Goal: Find specific page/section: Find specific page/section

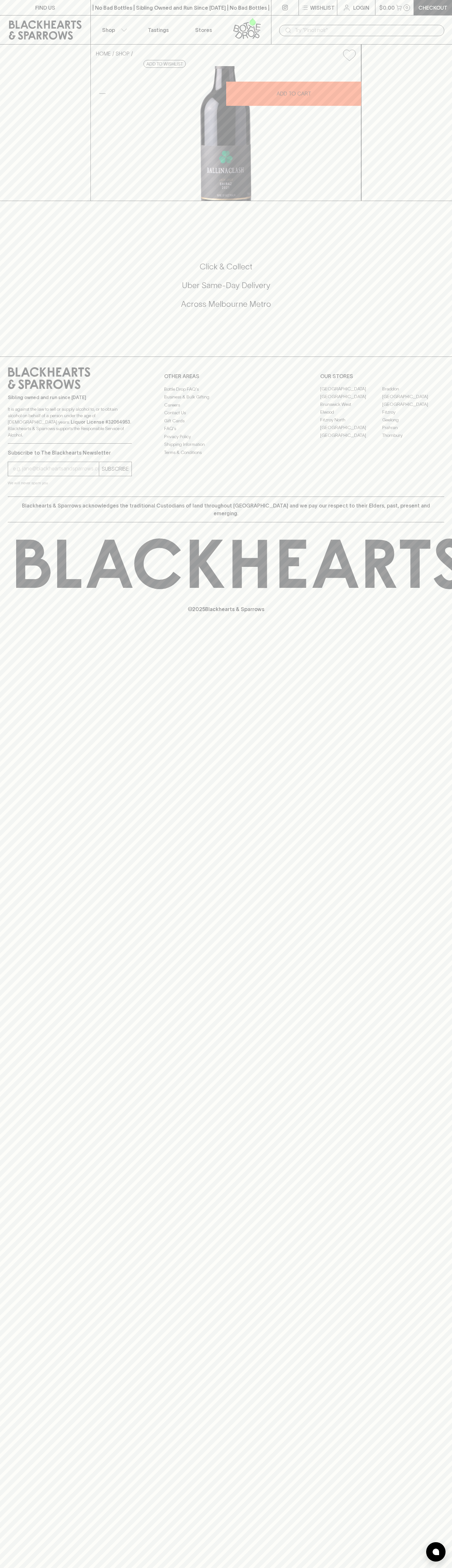
click at [79, 1] on link "FIND US" at bounding box center [45, 7] width 90 height 15
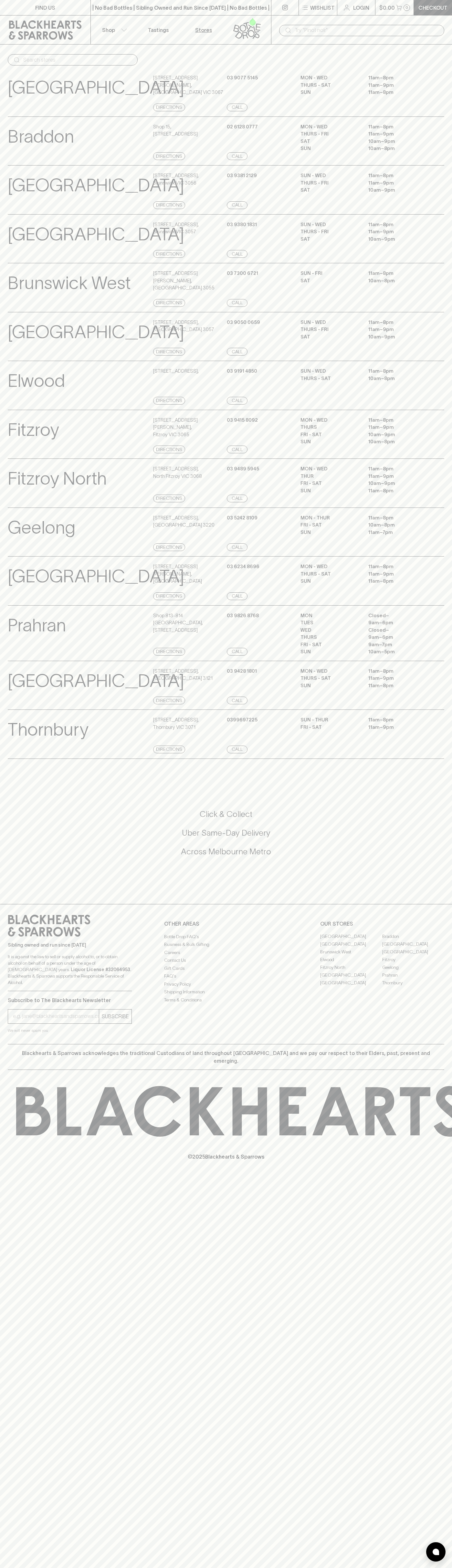
click at [439, 166] on div "Brunswick View Store Details [STREET_ADDRESS] Directions [PHONE_NUMBER] Call SU…" at bounding box center [226, 189] width 436 height 49
click at [411, 1567] on html "FIND US | No Bad Bottles | Sibling Owned and Run Since 2006 | No Bad Bottles | …" at bounding box center [226, 784] width 452 height 1568
click at [24, 1160] on p "© 2025 Blackhearts & Sparrows" at bounding box center [226, 1148] width 452 height 24
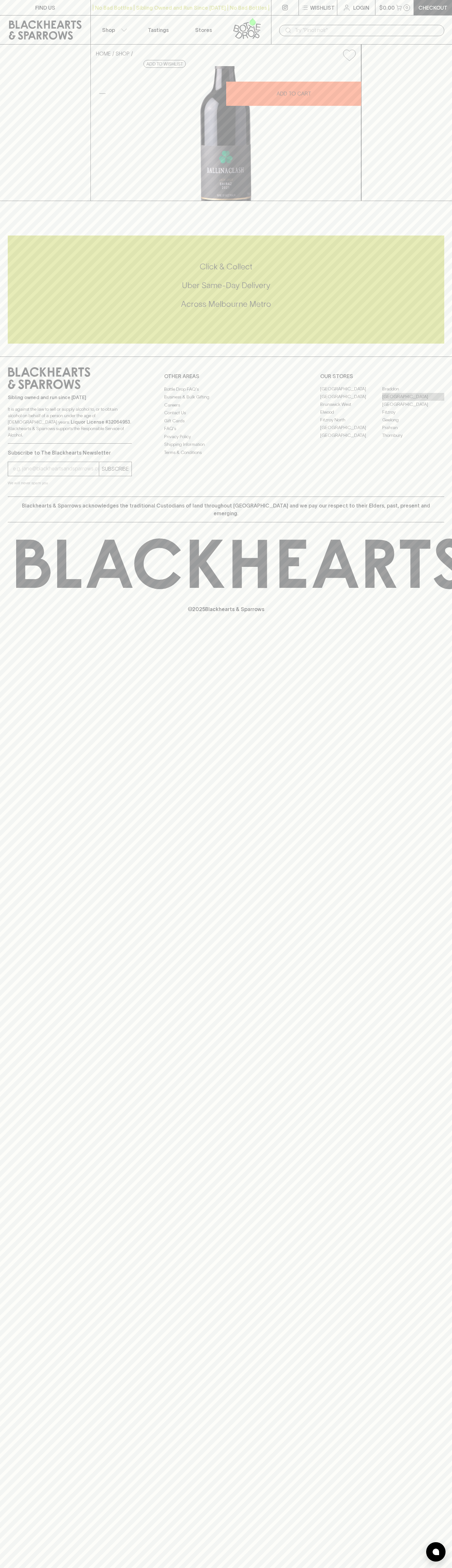
click at [413, 401] on link "[GEOGRAPHIC_DATA]" at bounding box center [413, 397] width 62 height 8
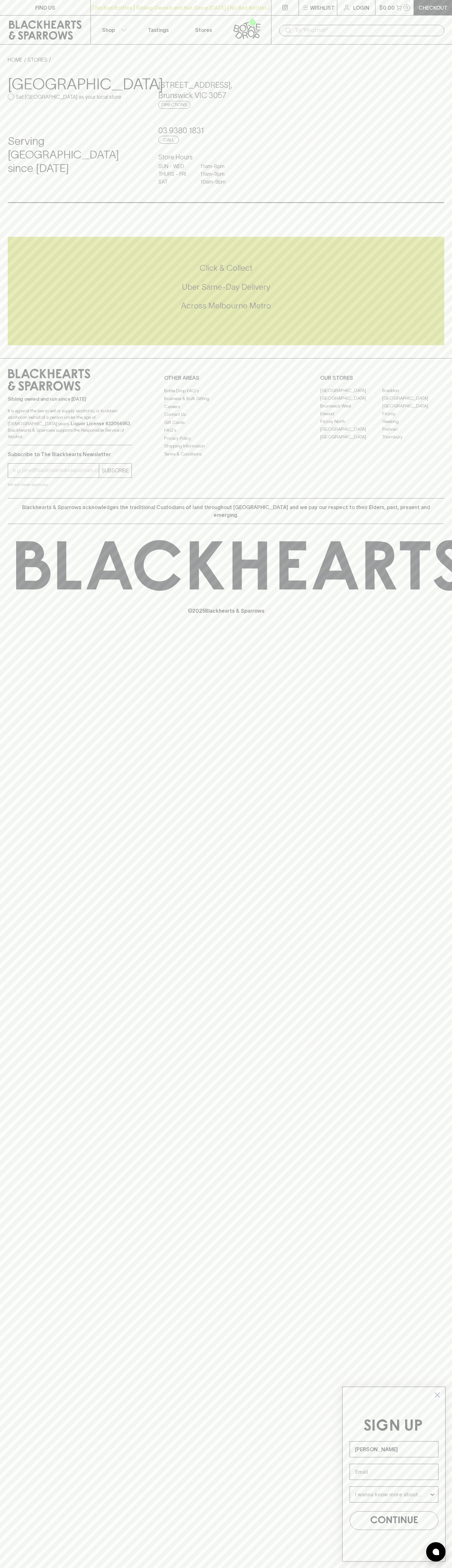
type input "John Smith"
